Goal: Task Accomplishment & Management: Use online tool/utility

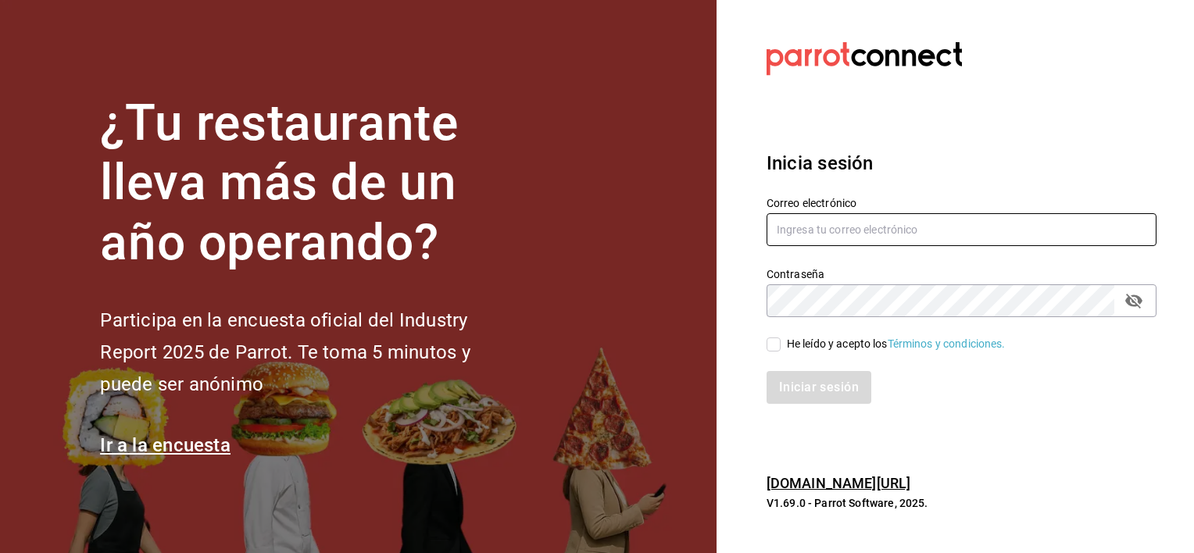
type input "[EMAIL_ADDRESS][DOMAIN_NAME]"
click at [766, 349] on input "He leído y acepto los Términos y condiciones." at bounding box center [773, 345] width 14 height 14
checkbox input "true"
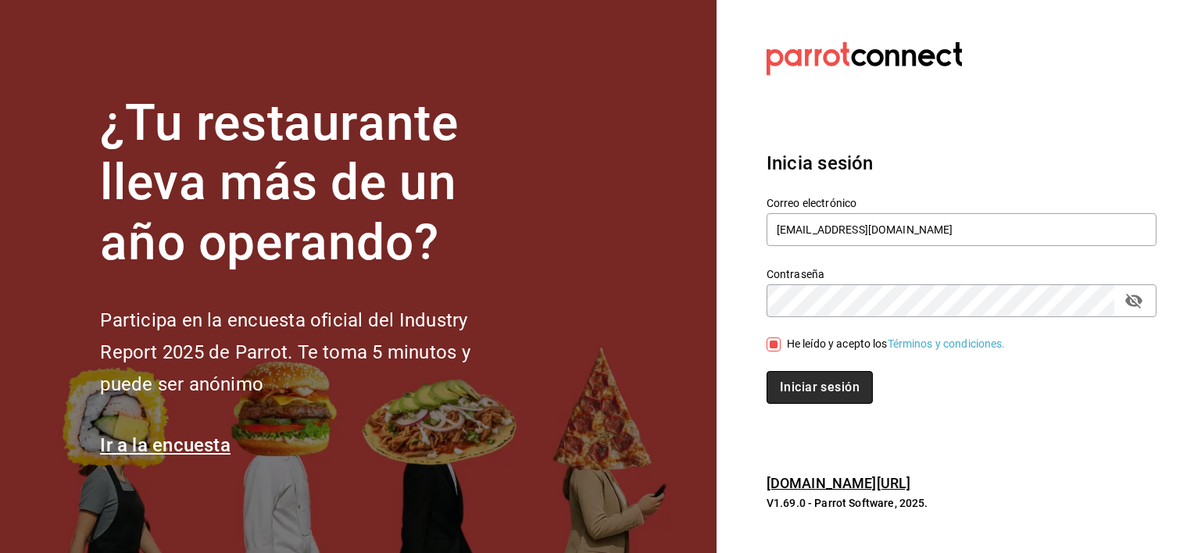
click at [794, 377] on button "Iniciar sesión" at bounding box center [819, 387] width 106 height 33
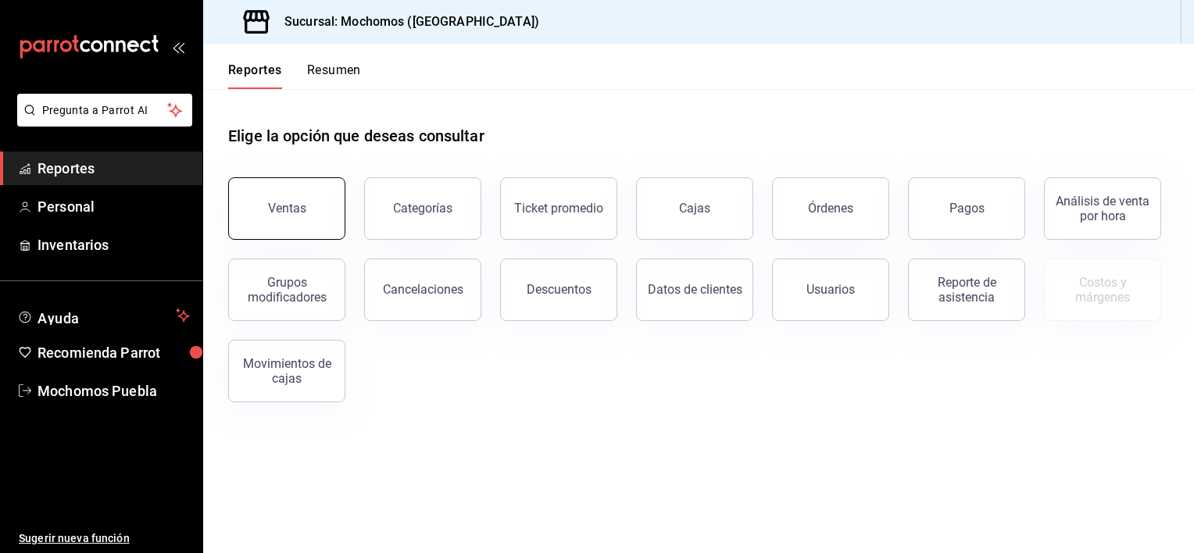
click at [269, 207] on button "Ventas" at bounding box center [286, 208] width 117 height 63
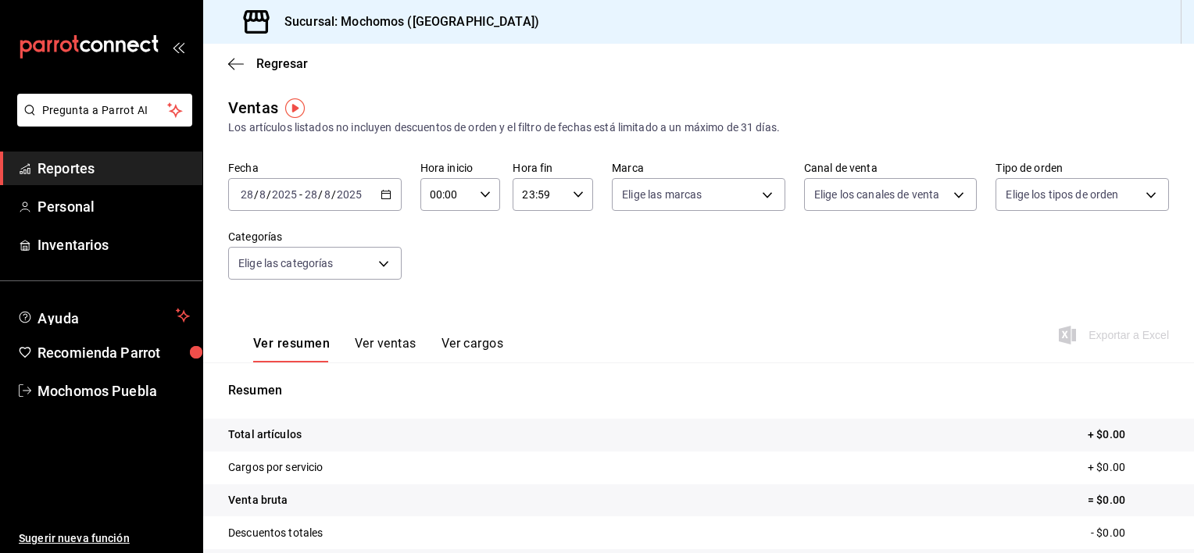
click at [381, 191] on \(Stroke\) "button" at bounding box center [385, 195] width 9 height 9
click at [319, 402] on div "Resumen Total artículos + $0.00 Cargos por servicio + $0.00 Venta bruta = $0.00…" at bounding box center [698, 539] width 991 height 317
click at [378, 205] on div "2025-08-28 28 / 8 / 2025 - 2025-08-28 28 / 8 / 2025" at bounding box center [314, 194] width 173 height 33
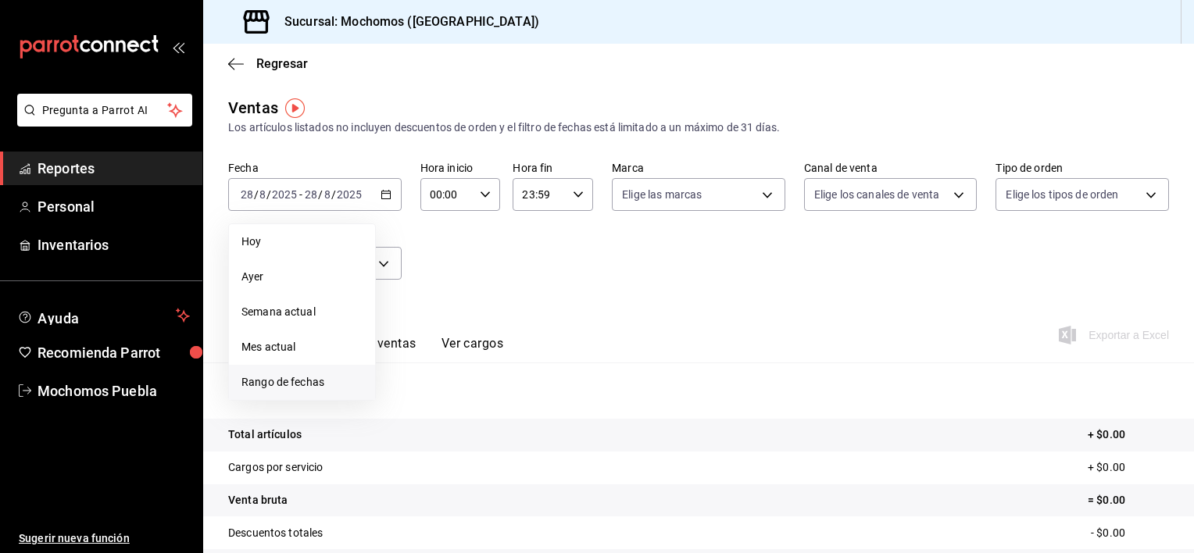
click at [331, 366] on li "Rango de fechas" at bounding box center [302, 382] width 146 height 35
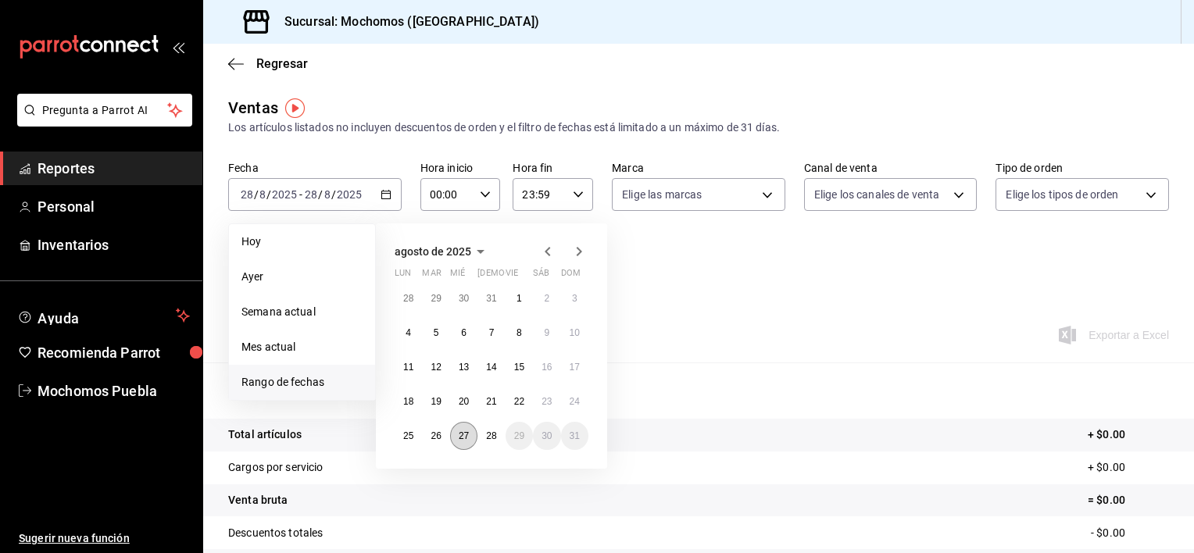
click at [460, 428] on button "27" at bounding box center [463, 436] width 27 height 28
click at [483, 428] on button "28" at bounding box center [490, 436] width 27 height 28
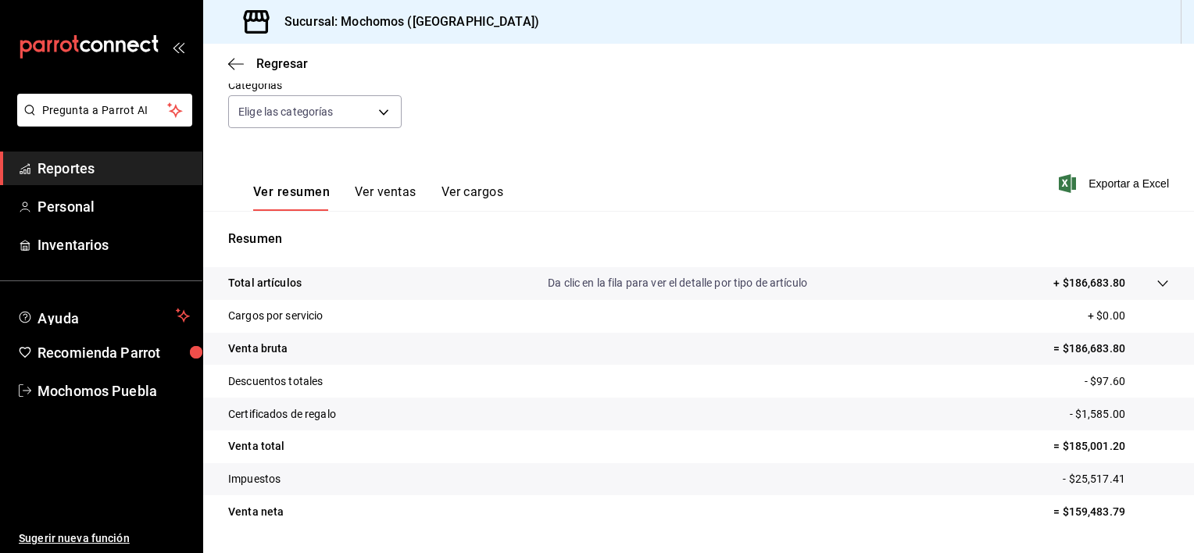
scroll to position [195, 0]
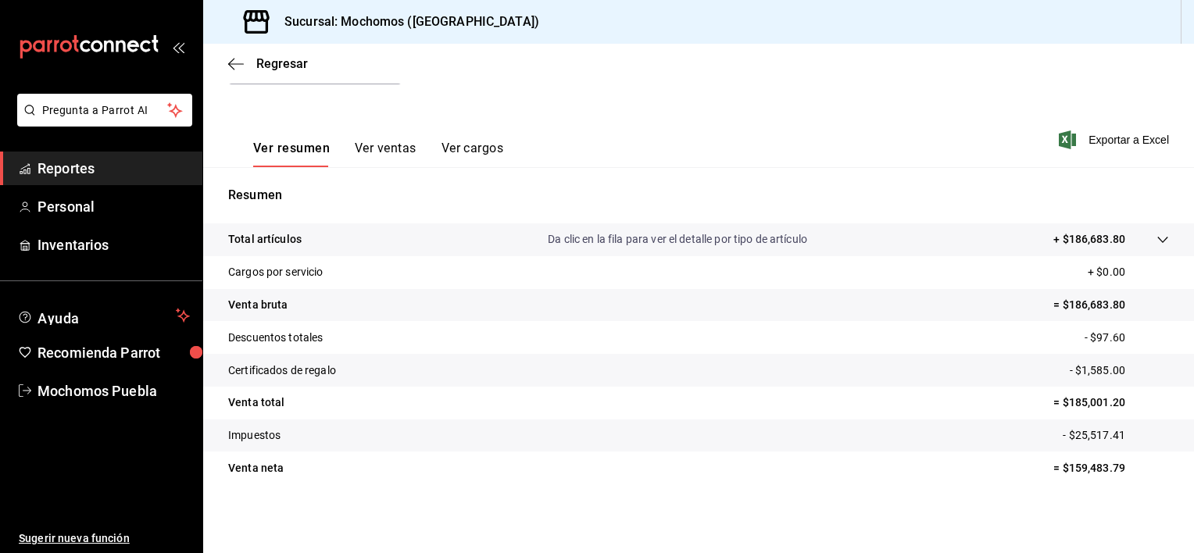
click at [1139, 238] on div at bounding box center [1147, 239] width 44 height 16
